Goal: Information Seeking & Learning: Learn about a topic

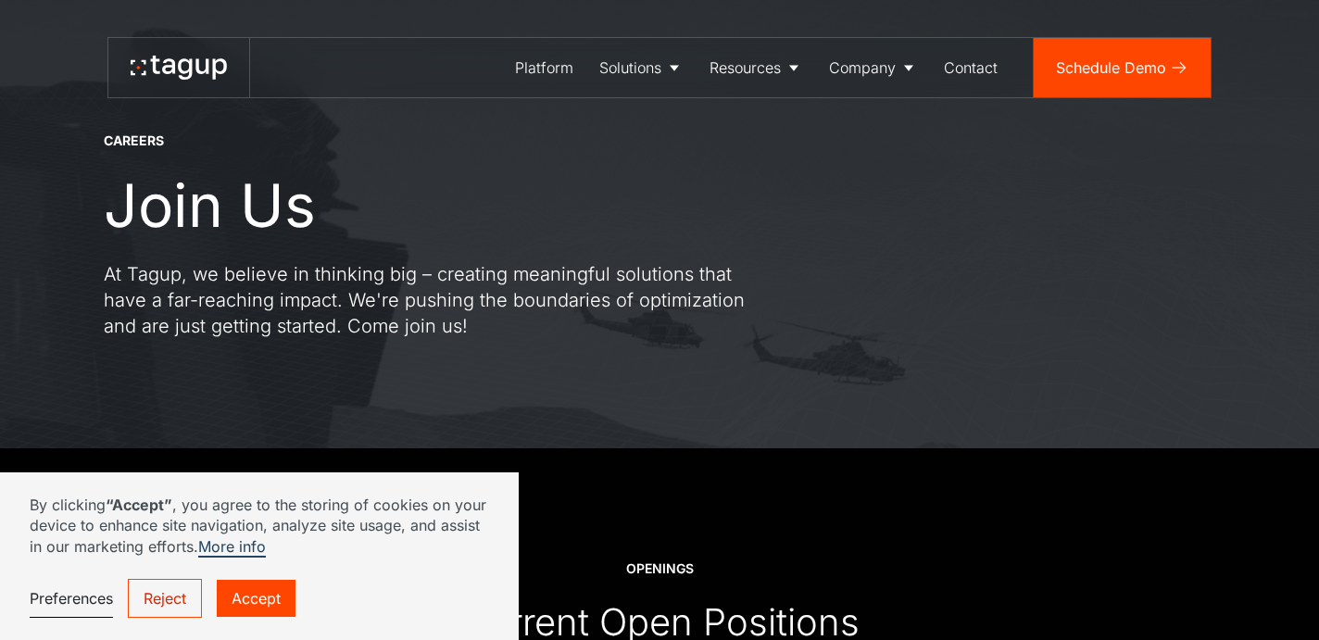
click at [138, 601] on link "Reject" at bounding box center [165, 598] width 74 height 39
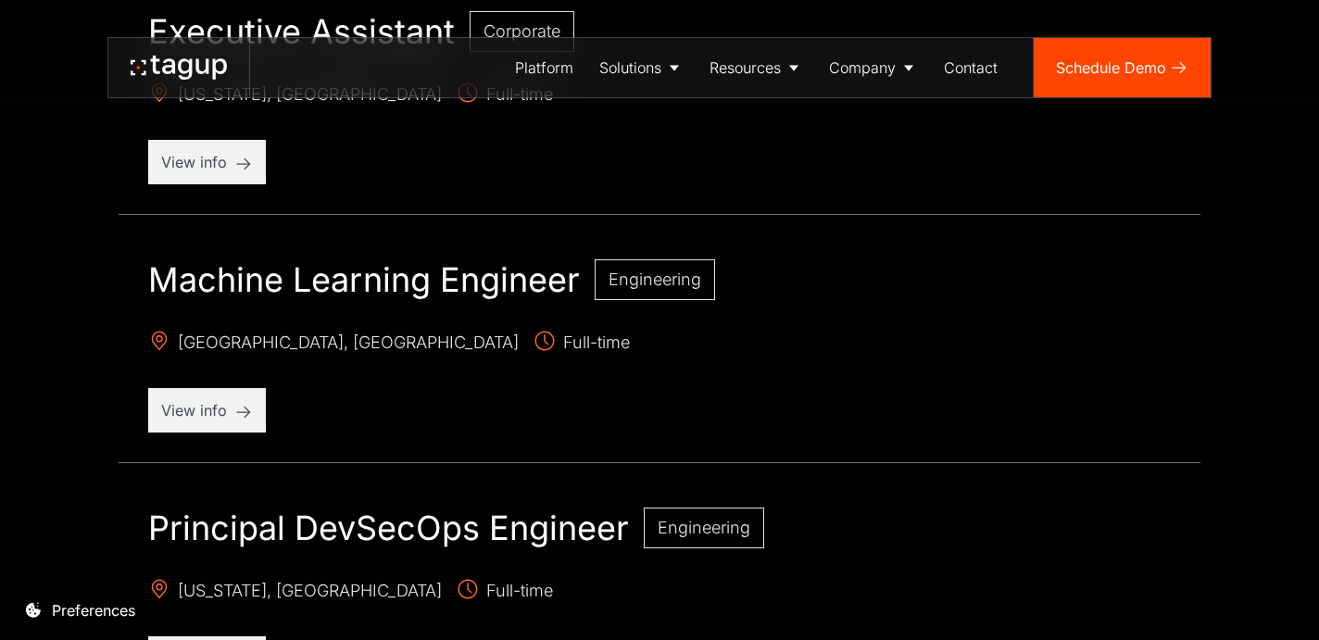
scroll to position [1051, 0]
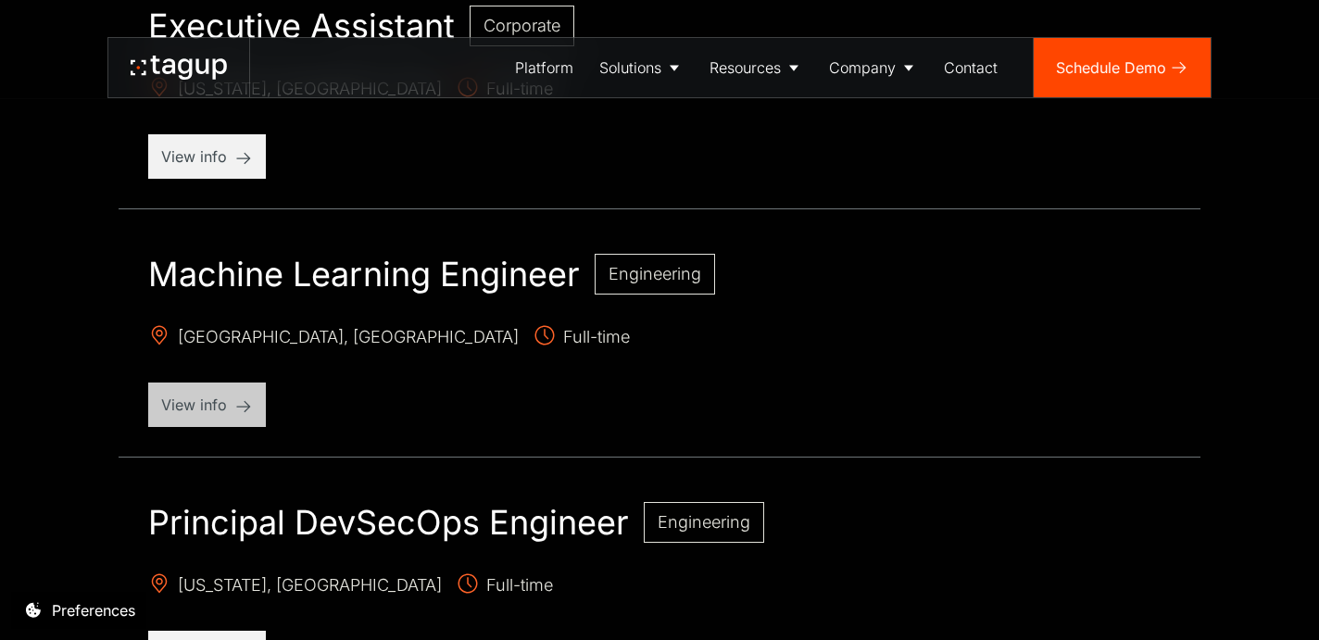
click at [220, 403] on p "View info" at bounding box center [207, 405] width 92 height 22
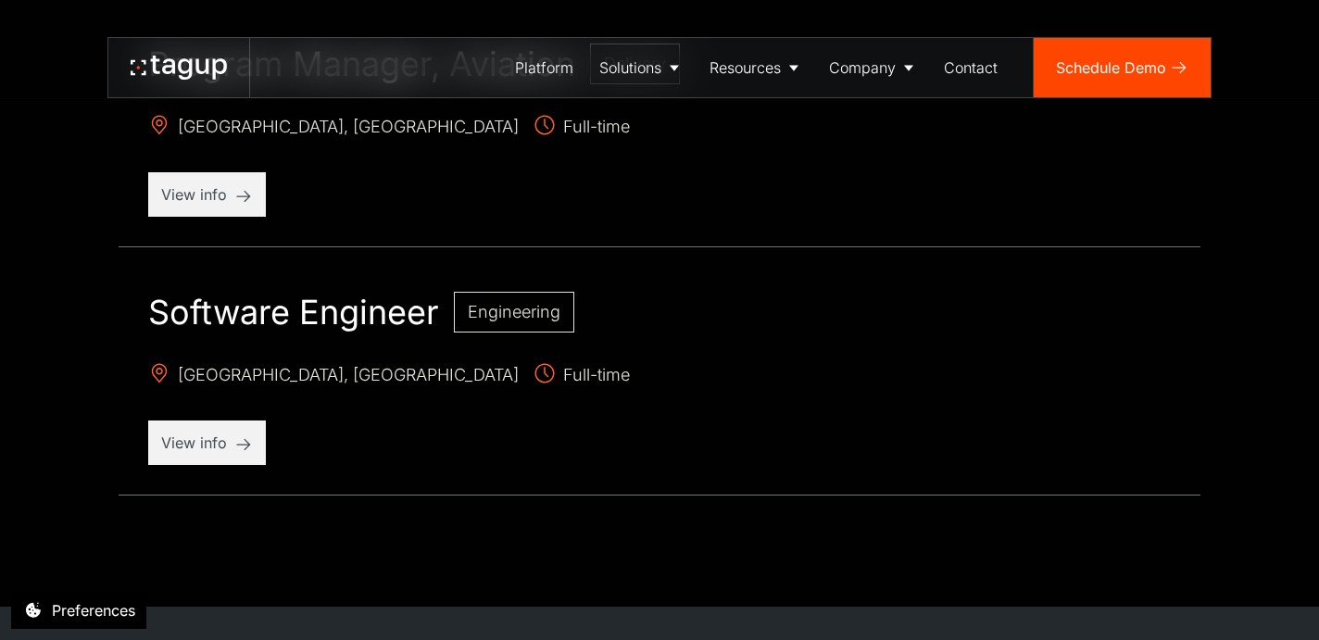
scroll to position [1760, 0]
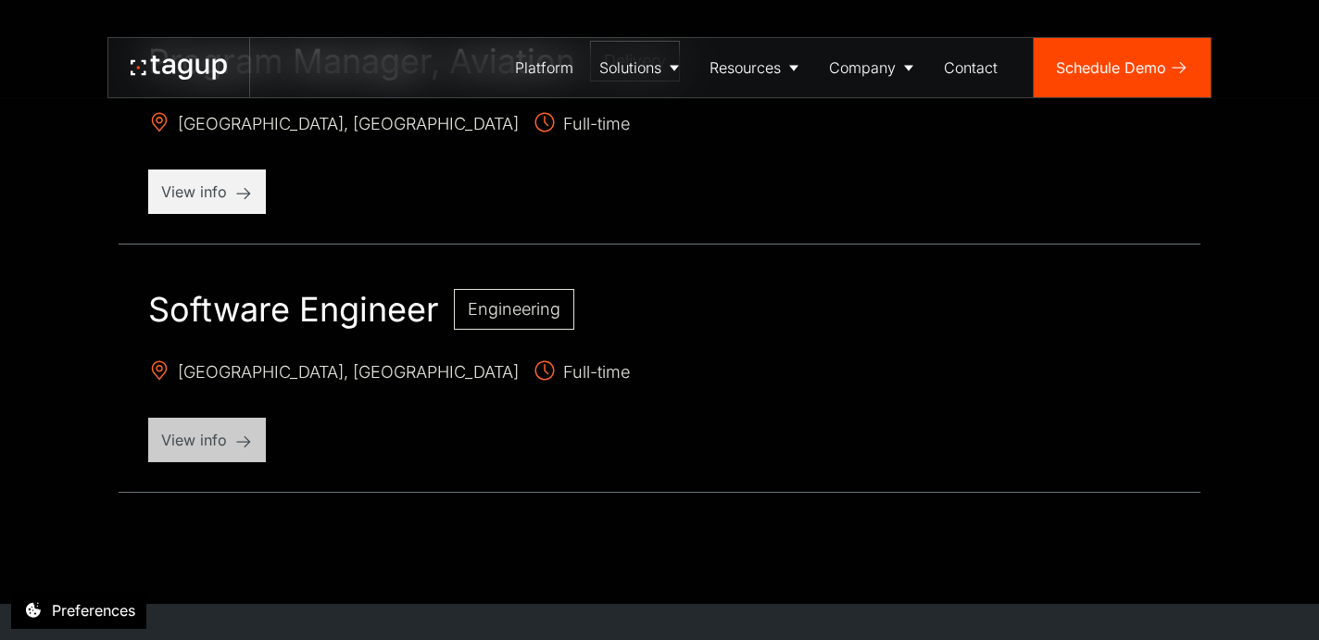
click at [211, 442] on p "View info" at bounding box center [207, 440] width 92 height 22
